Goal: Information Seeking & Learning: Check status

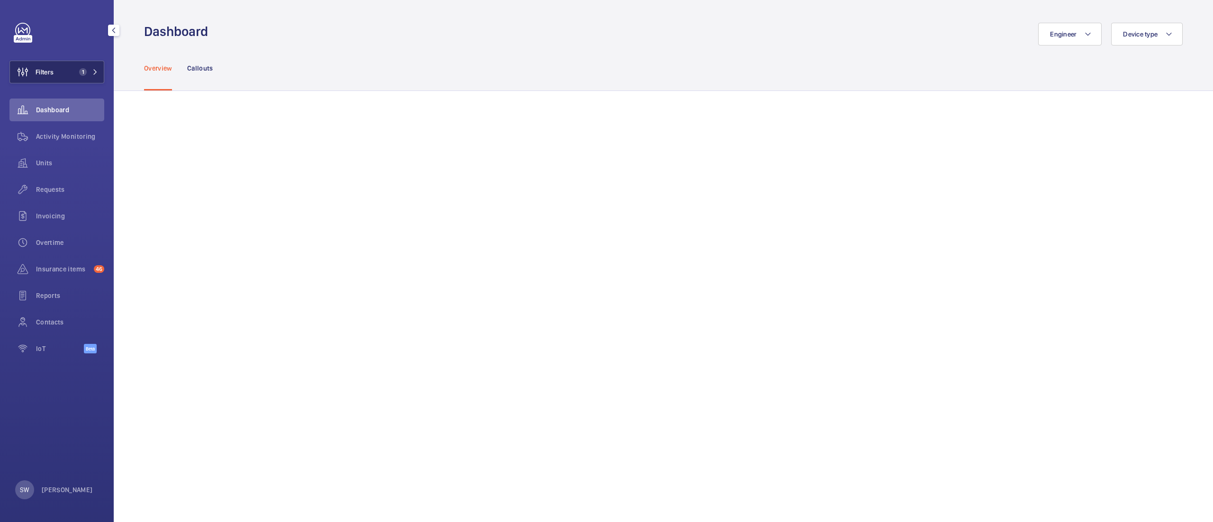
click at [93, 73] on mat-icon at bounding box center [95, 72] width 6 height 6
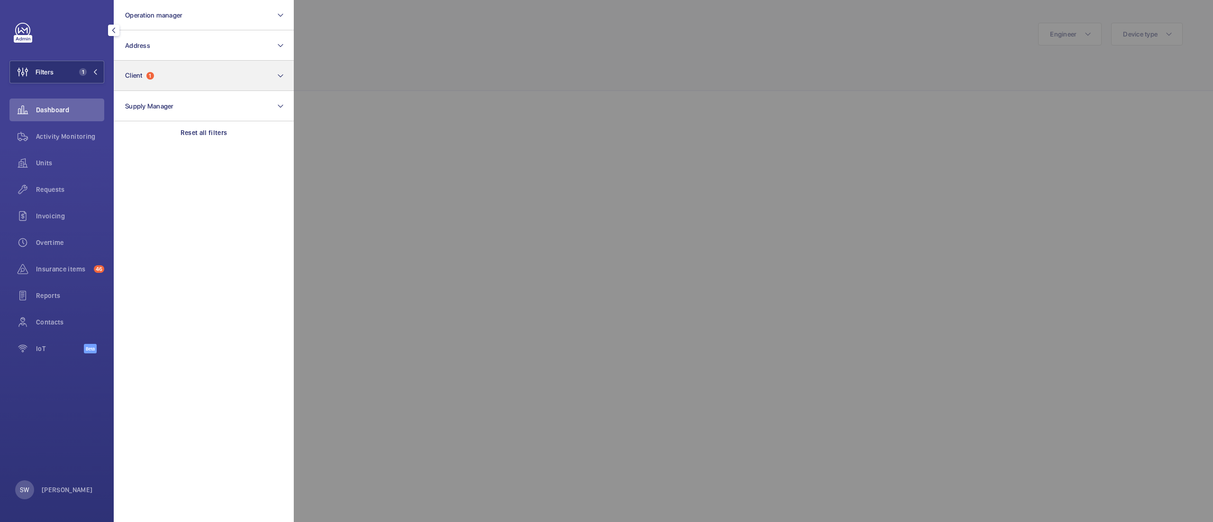
drag, startPoint x: 217, startPoint y: 128, endPoint x: 194, endPoint y: 82, distance: 51.3
click at [217, 128] on p "Reset all filters" at bounding box center [204, 132] width 47 height 9
click at [189, 69] on button "Client 1" at bounding box center [204, 76] width 180 height 30
type input "uclh"
click at [172, 135] on span "UCLH" at bounding box center [177, 137] width 17 height 8
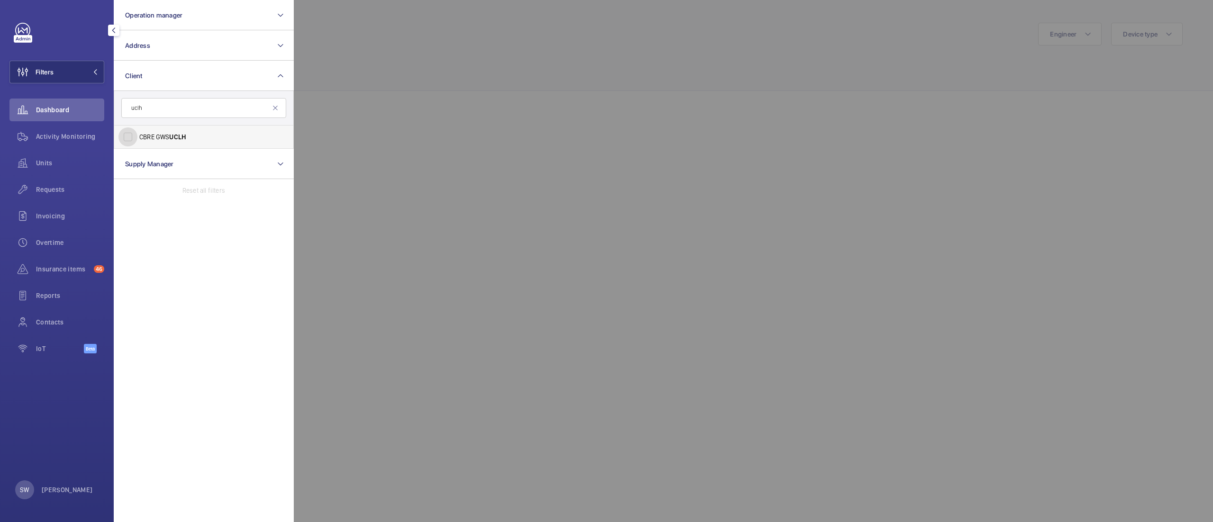
click at [137, 135] on input "CBRE GWS UCLH" at bounding box center [128, 137] width 19 height 19
checkbox input "true"
click at [56, 140] on span "Activity Monitoring" at bounding box center [70, 136] width 68 height 9
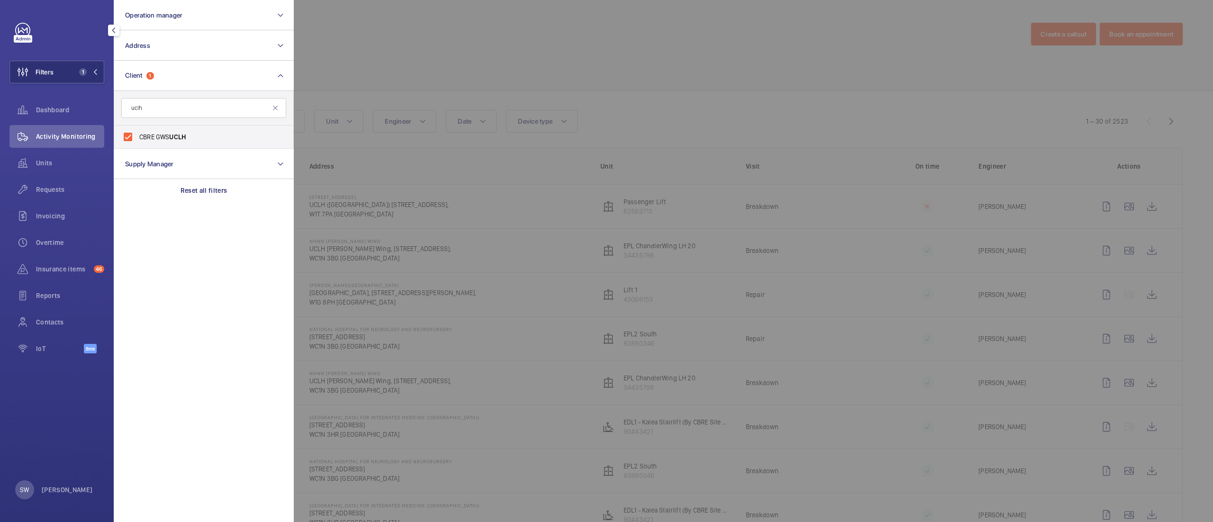
click at [812, 113] on div at bounding box center [900, 261] width 1213 height 522
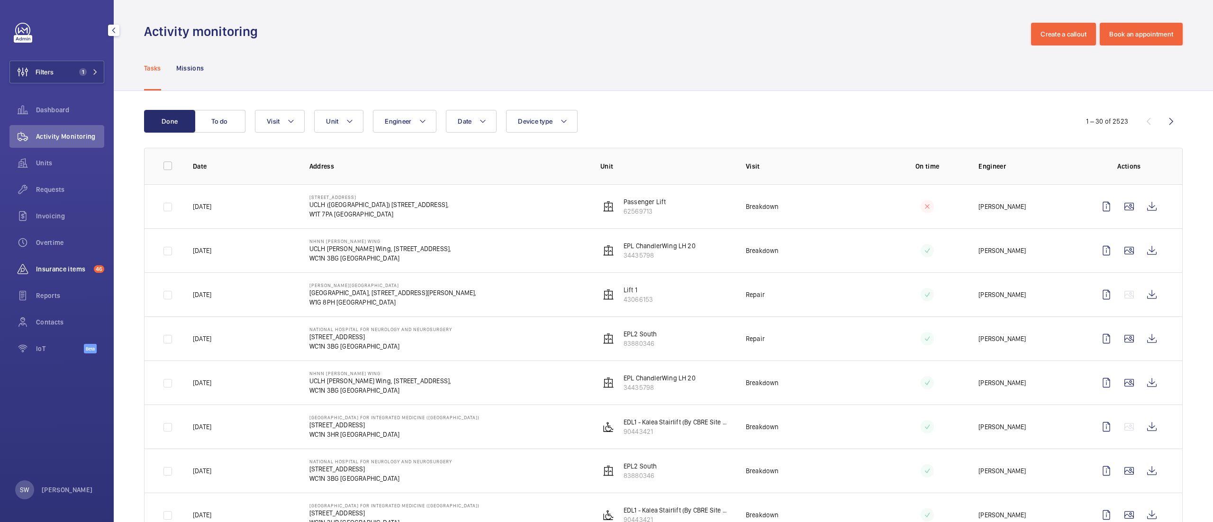
click at [52, 274] on div "Insurance items 46" at bounding box center [56, 269] width 95 height 23
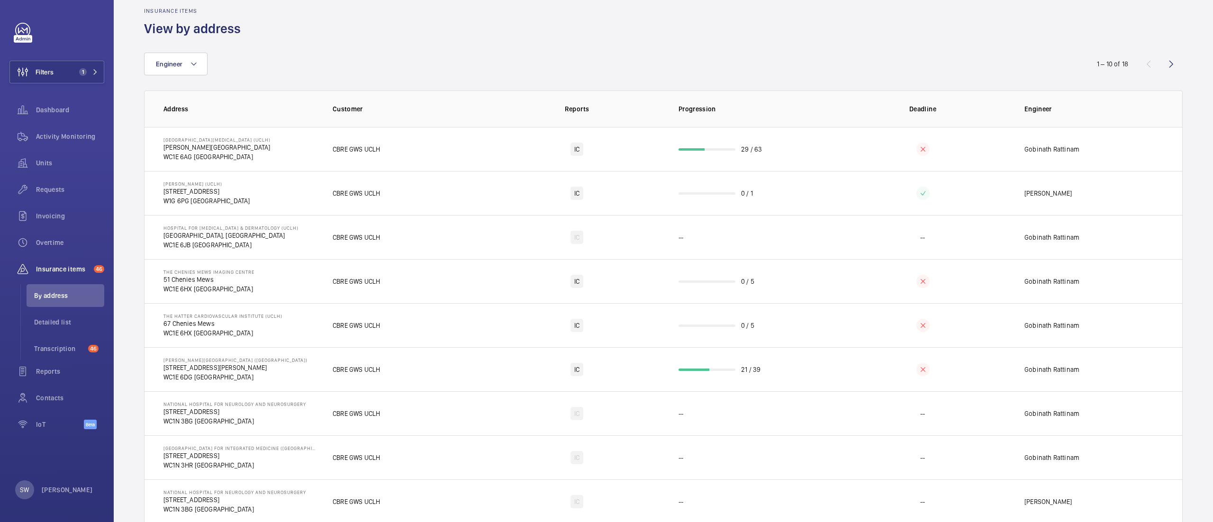
scroll to position [86, 0]
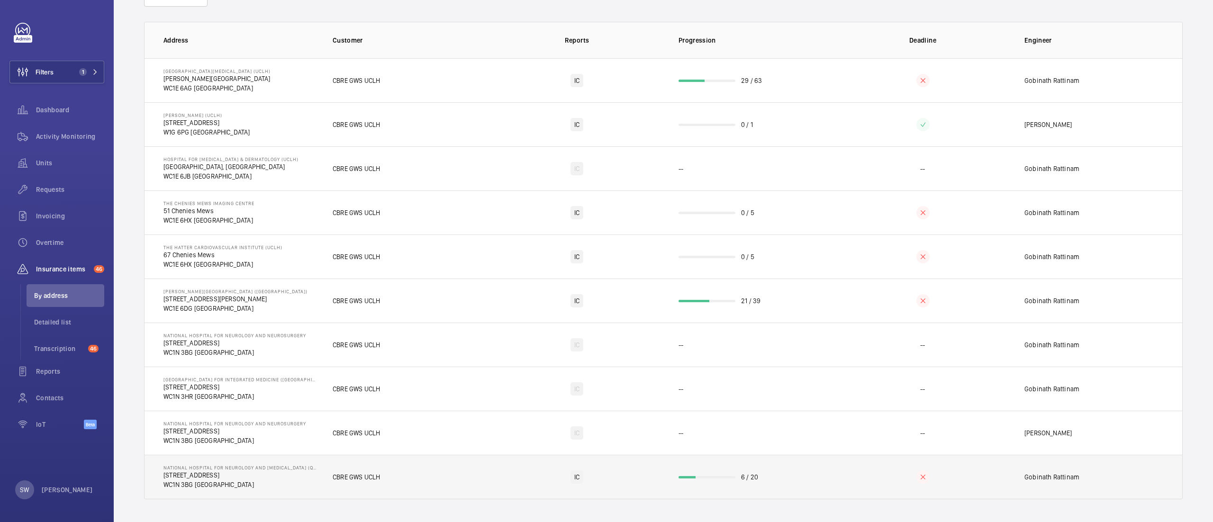
click at [710, 479] on td "6 / 20" at bounding box center [750, 477] width 173 height 45
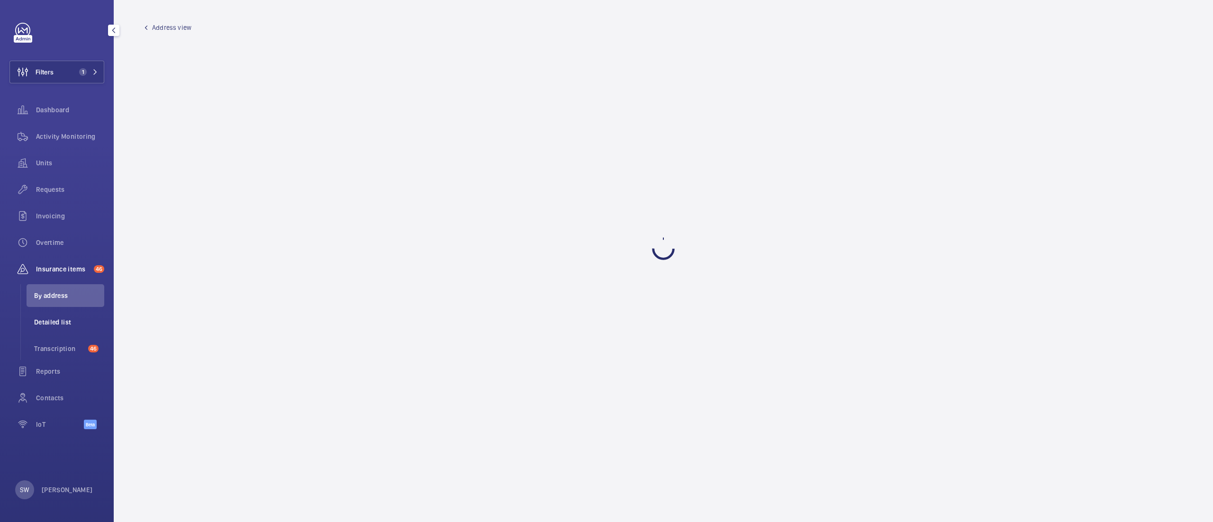
click at [57, 319] on span "Detailed list" at bounding box center [69, 322] width 70 height 9
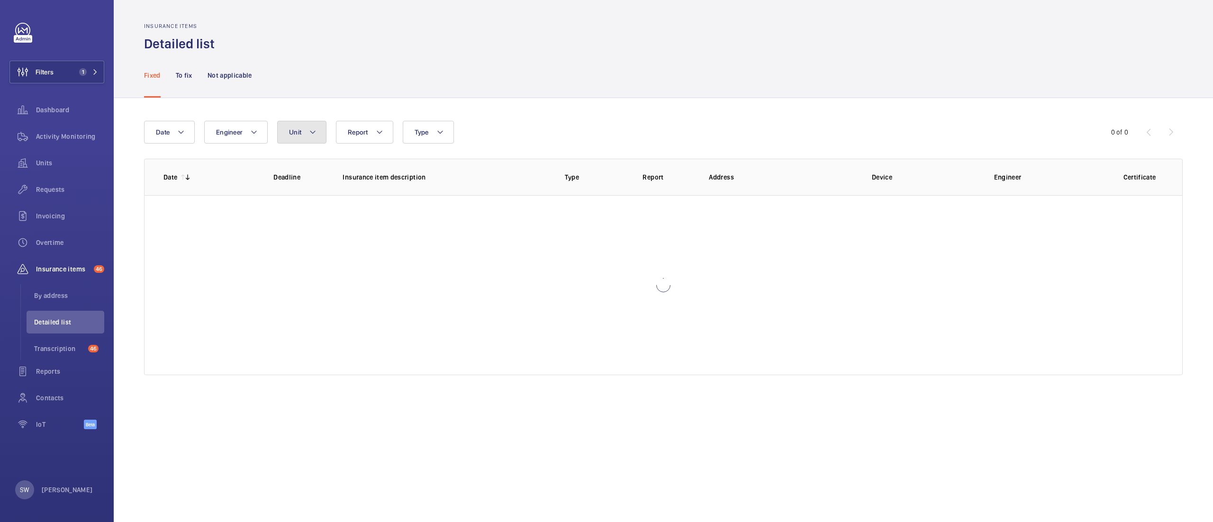
click at [308, 126] on button "Unit" at bounding box center [301, 132] width 49 height 23
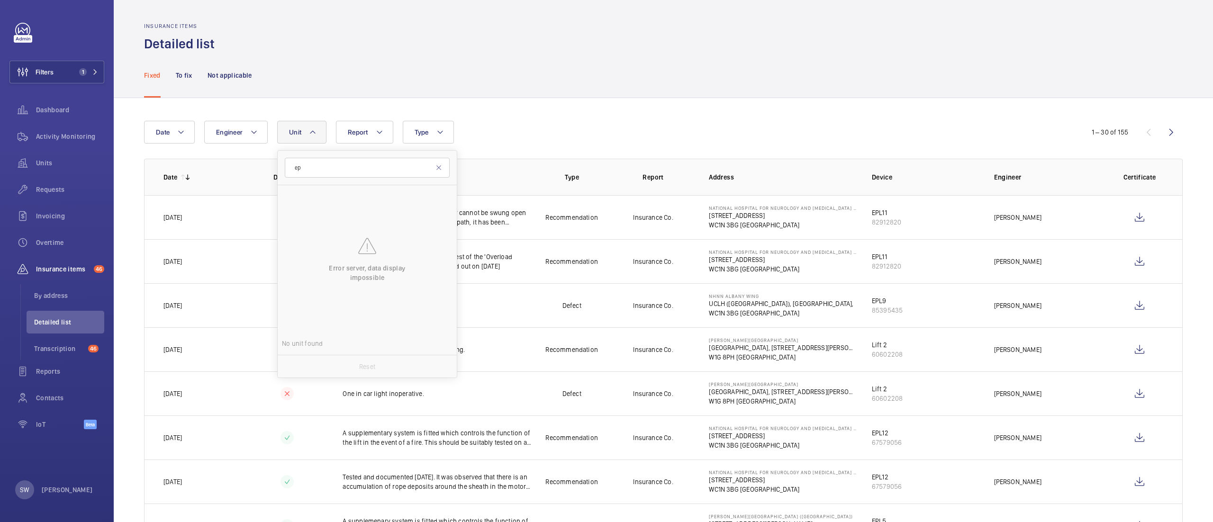
type input "epl"
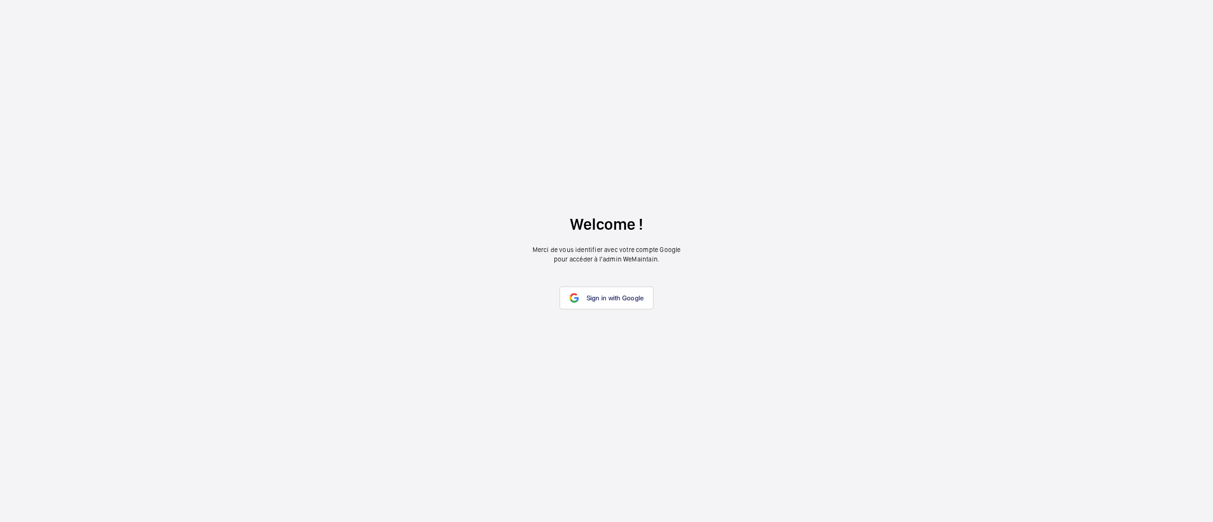
click at [617, 301] on span "Sign in with Google" at bounding box center [615, 298] width 57 height 8
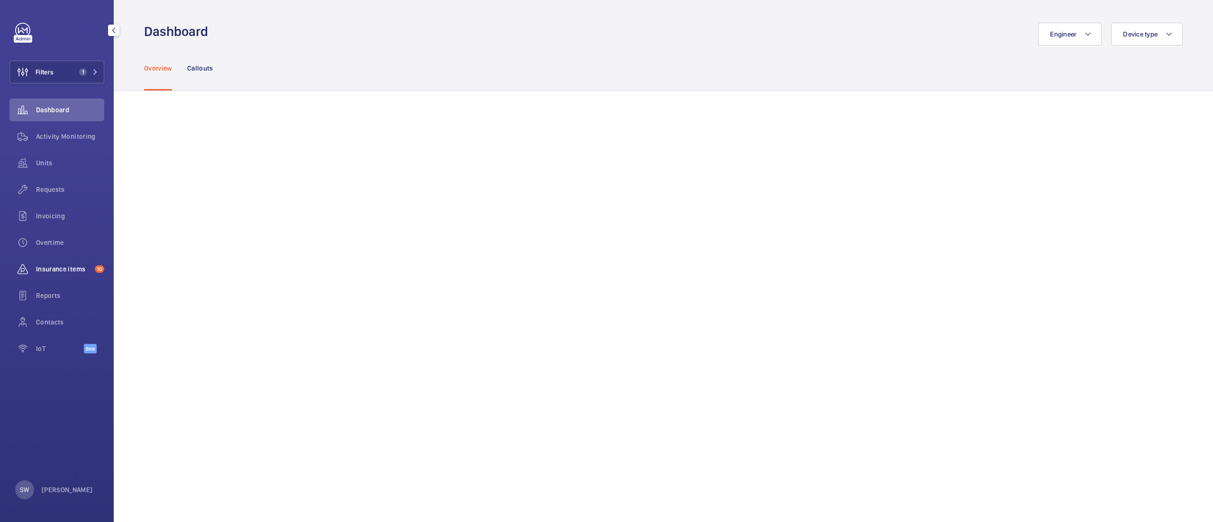
click at [67, 266] on span "Insurance items" at bounding box center [63, 269] width 55 height 9
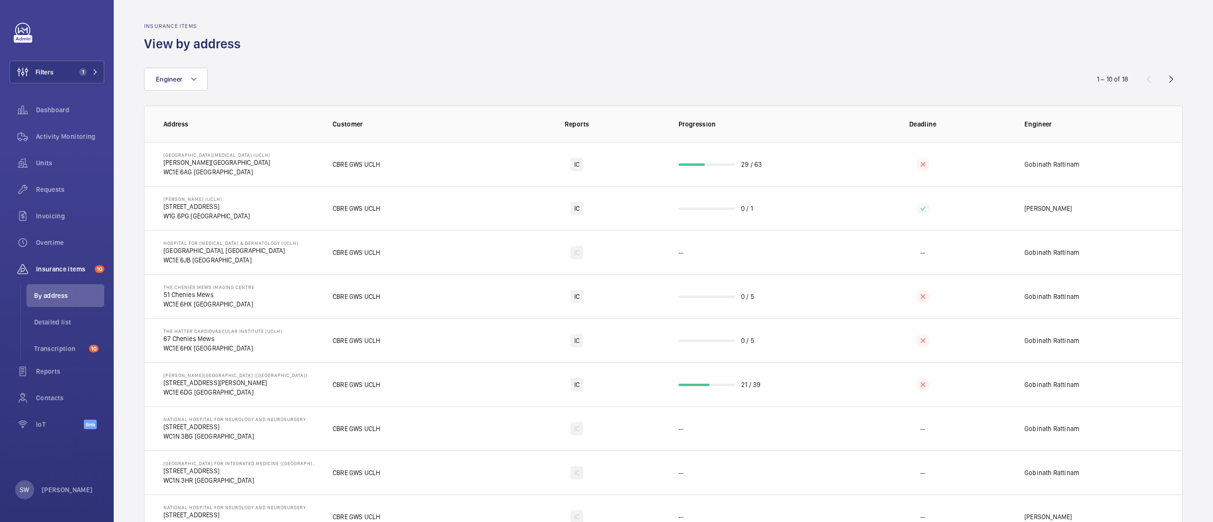
scroll to position [86, 0]
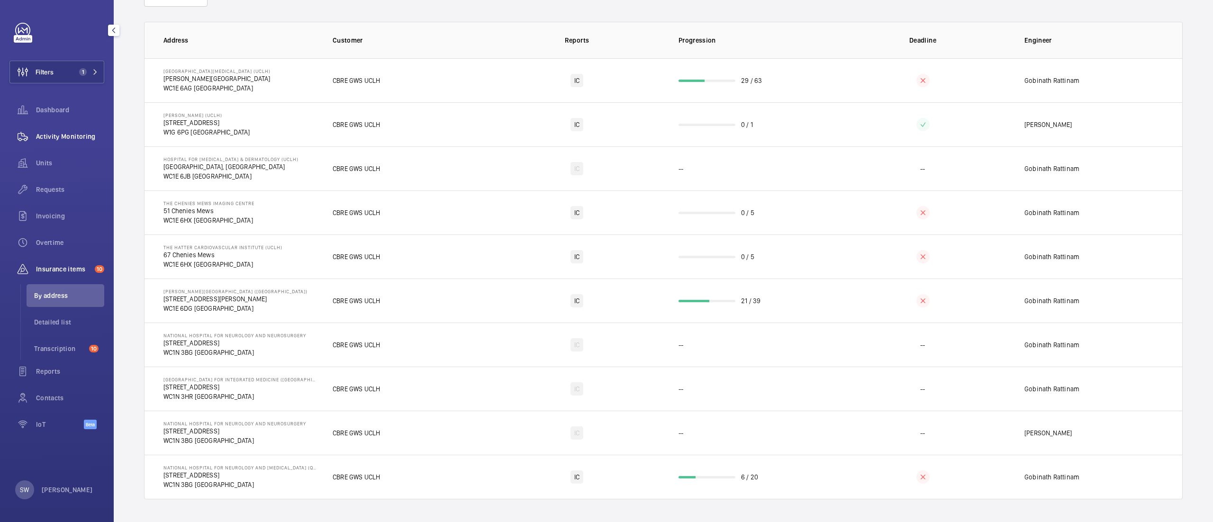
click at [70, 131] on div "Activity Monitoring" at bounding box center [56, 136] width 95 height 23
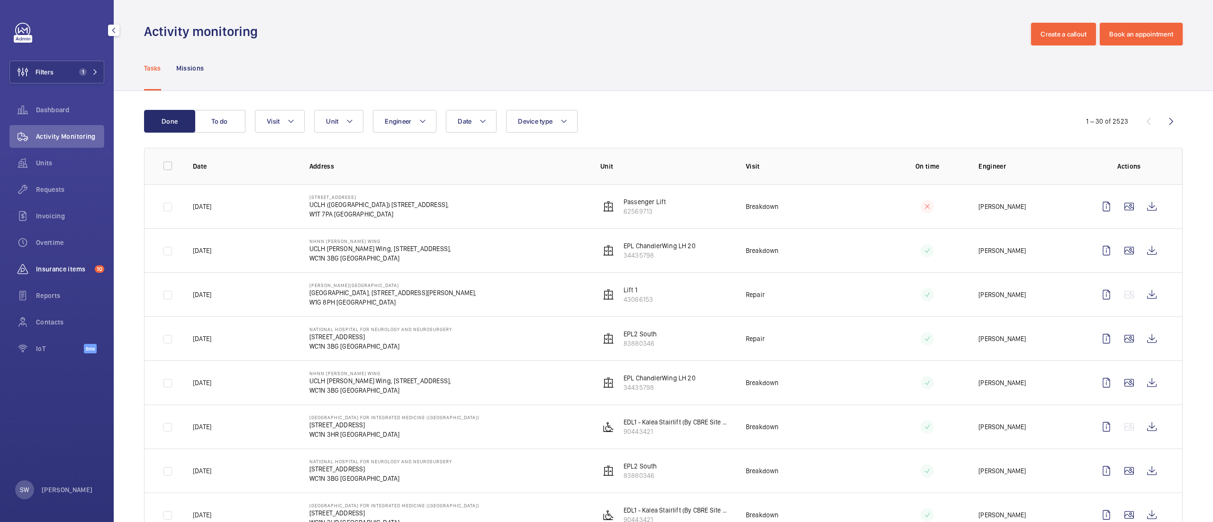
click at [72, 273] on span "Insurance items" at bounding box center [63, 269] width 55 height 9
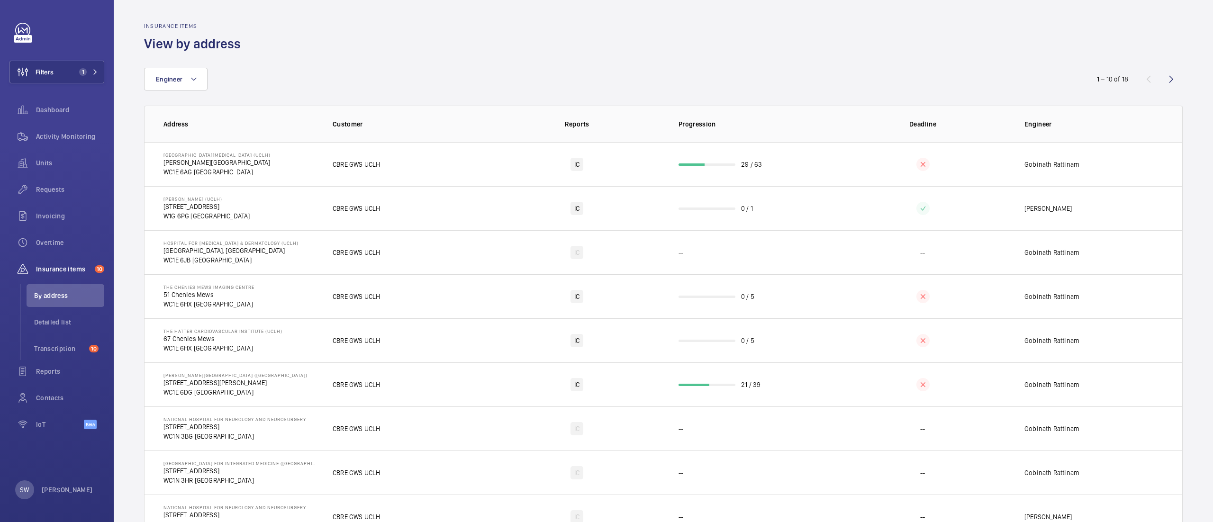
scroll to position [86, 0]
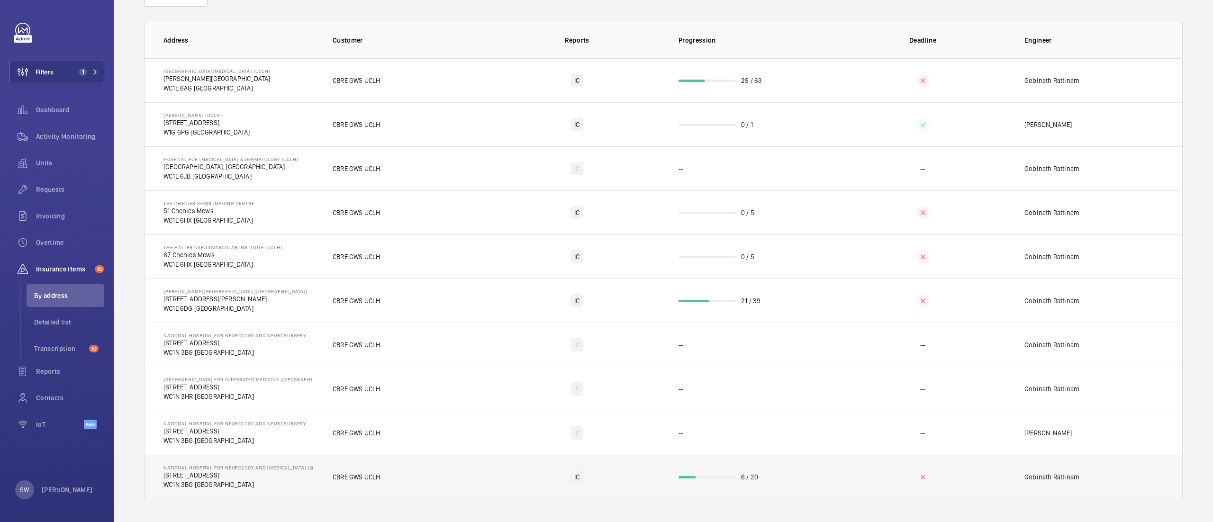
click at [679, 466] on td "6 / 20" at bounding box center [750, 477] width 173 height 45
